Goal: Complete application form: Complete application form

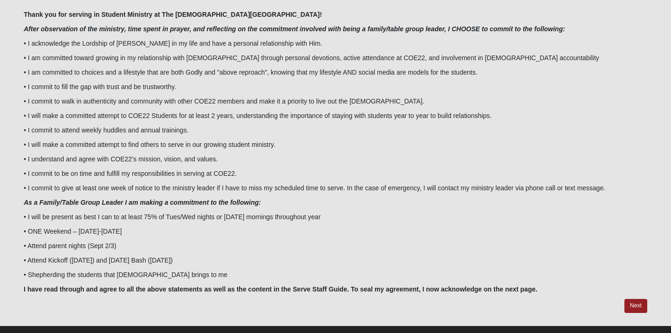
scroll to position [113, 0]
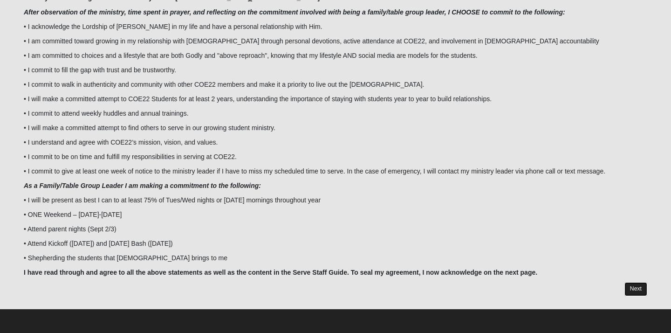
click at [638, 286] on link "Next" at bounding box center [636, 289] width 23 height 14
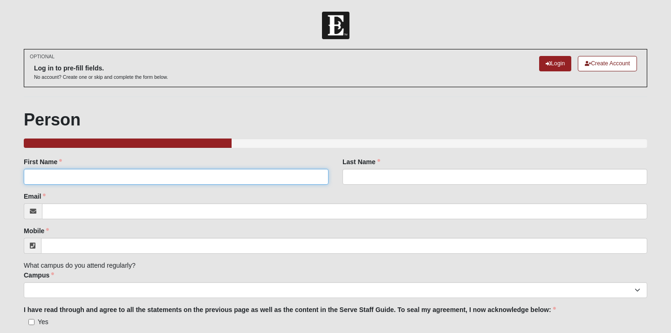
click at [168, 181] on input "First Name" at bounding box center [176, 177] width 305 height 16
type input "Amber"
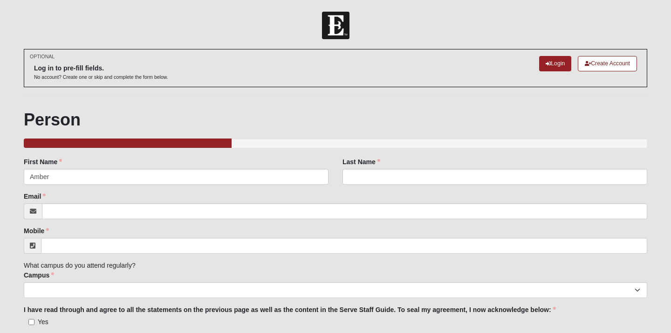
type input "[PERSON_NAME]"
type input "[EMAIL_ADDRESS][DOMAIN_NAME]"
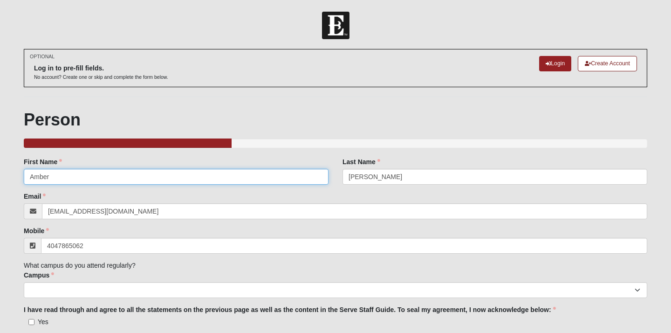
type input "[PHONE_NUMBER]"
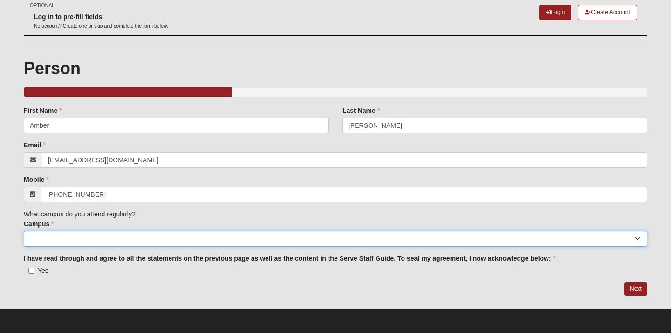
click at [217, 239] on select "Arlington Baymeadows Eleven22 Online [PERSON_NAME][GEOGRAPHIC_DATA] Jesup [GEOG…" at bounding box center [336, 239] width 624 height 16
select select "17"
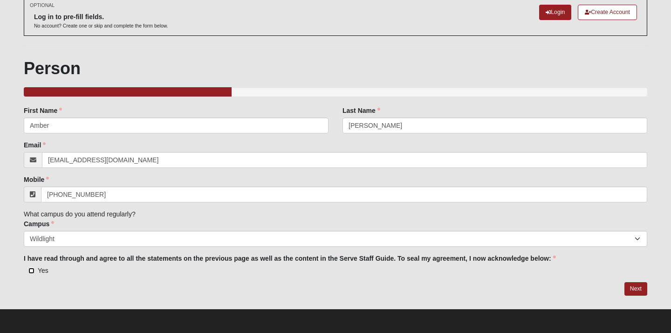
click at [32, 273] on input "Yes" at bounding box center [31, 271] width 6 height 6
checkbox input "true"
click at [635, 289] on link "Next" at bounding box center [636, 289] width 23 height 14
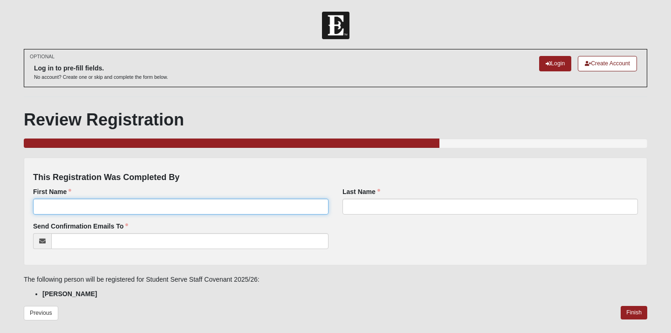
click at [239, 210] on input "First Name" at bounding box center [181, 207] width 296 height 16
type input "Amber"
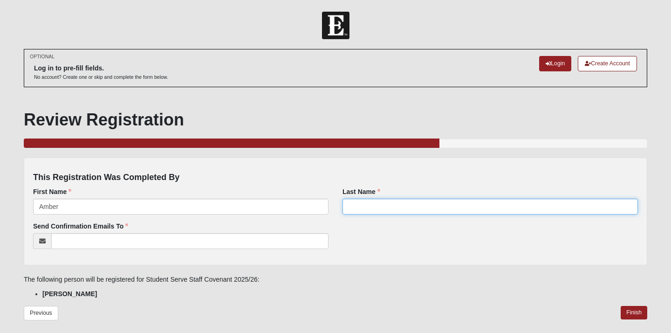
type input "[PERSON_NAME]"
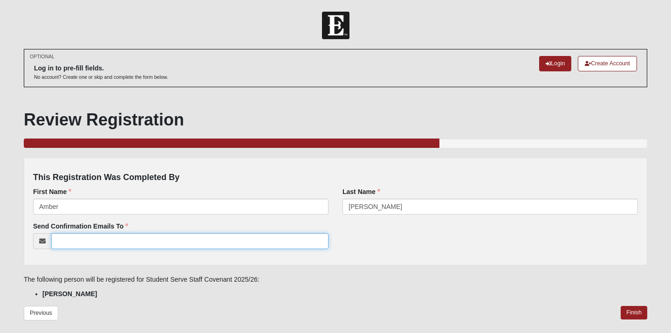
type input "[EMAIL_ADDRESS][DOMAIN_NAME]"
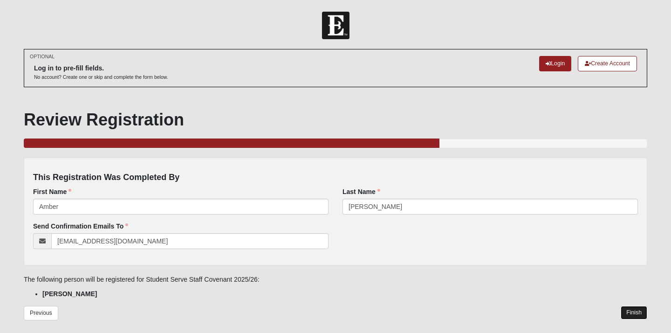
click at [638, 310] on link "Finish" at bounding box center [634, 313] width 27 height 14
